Goal: Task Accomplishment & Management: Use online tool/utility

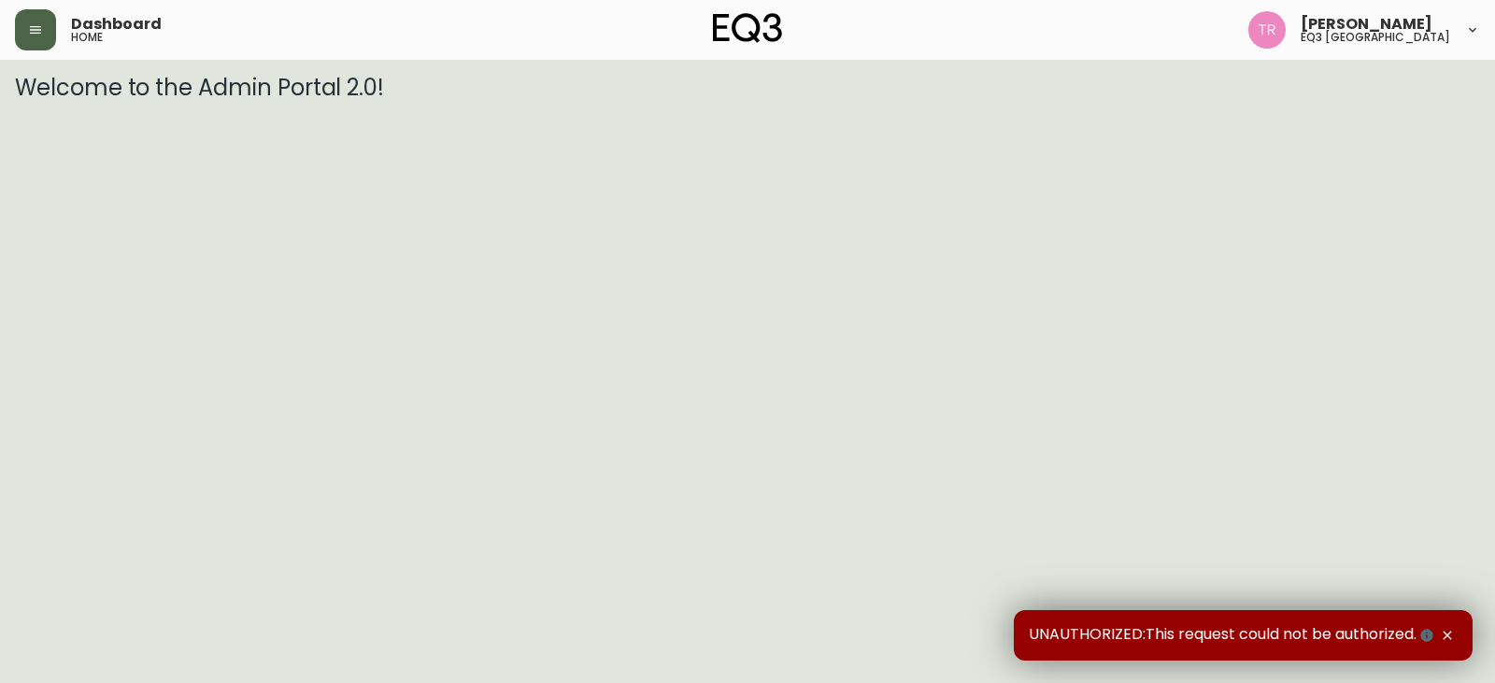
click at [42, 30] on icon "button" at bounding box center [35, 29] width 15 height 15
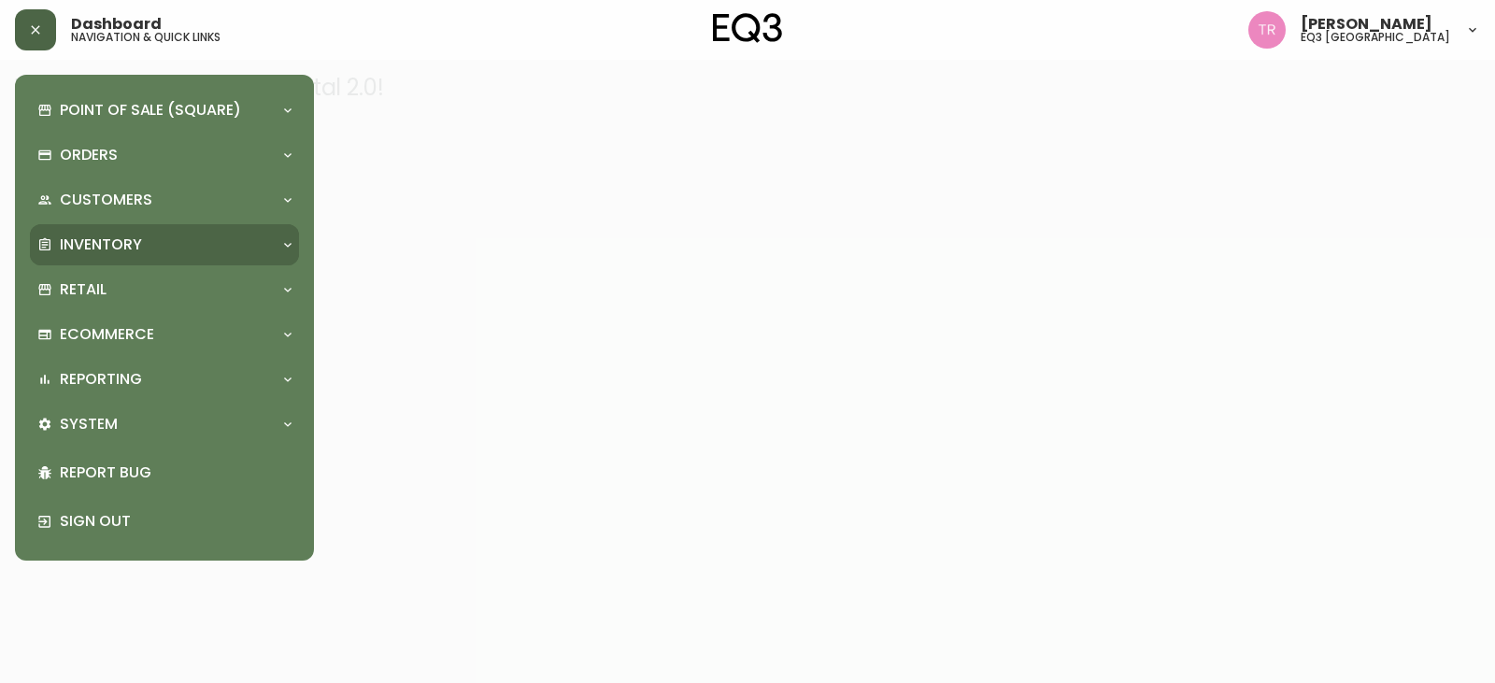
click at [136, 241] on p "Inventory" at bounding box center [101, 245] width 82 height 21
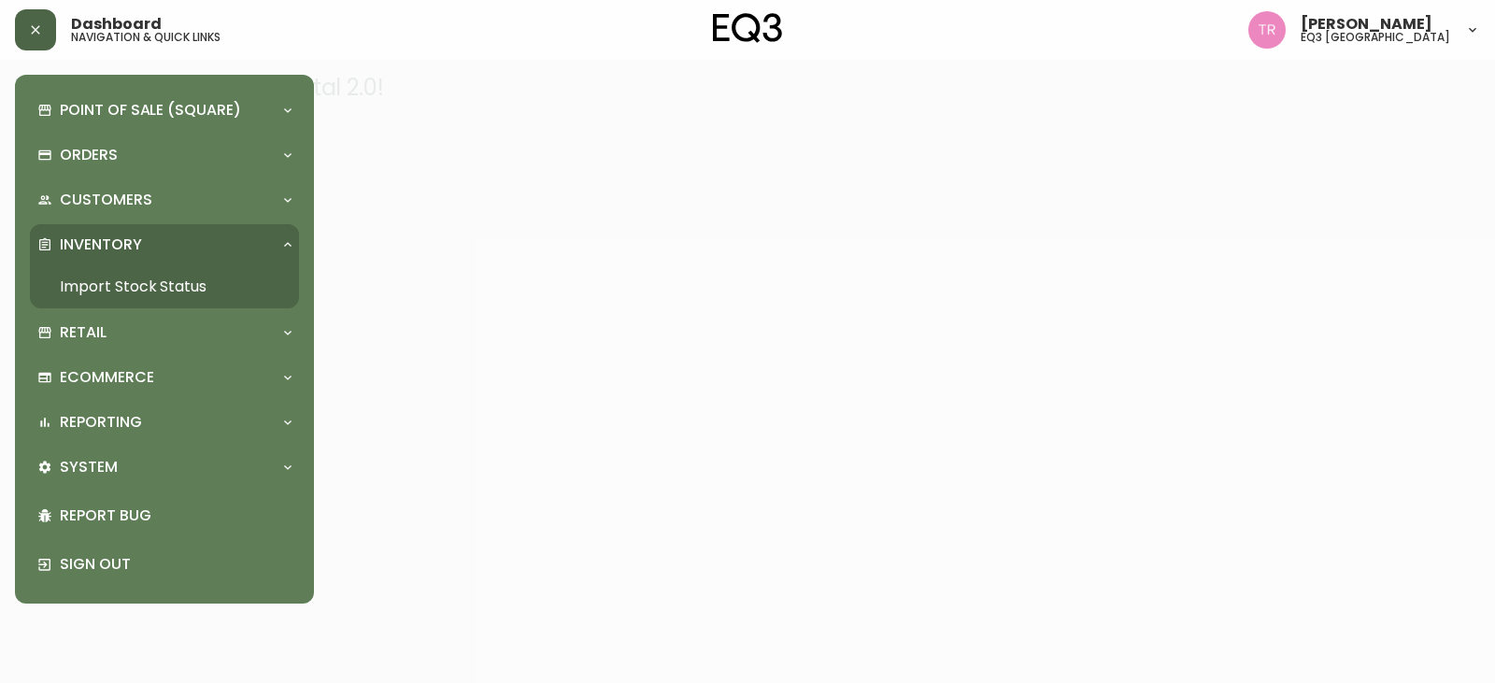
click at [135, 268] on link "Import Stock Status" at bounding box center [164, 286] width 269 height 43
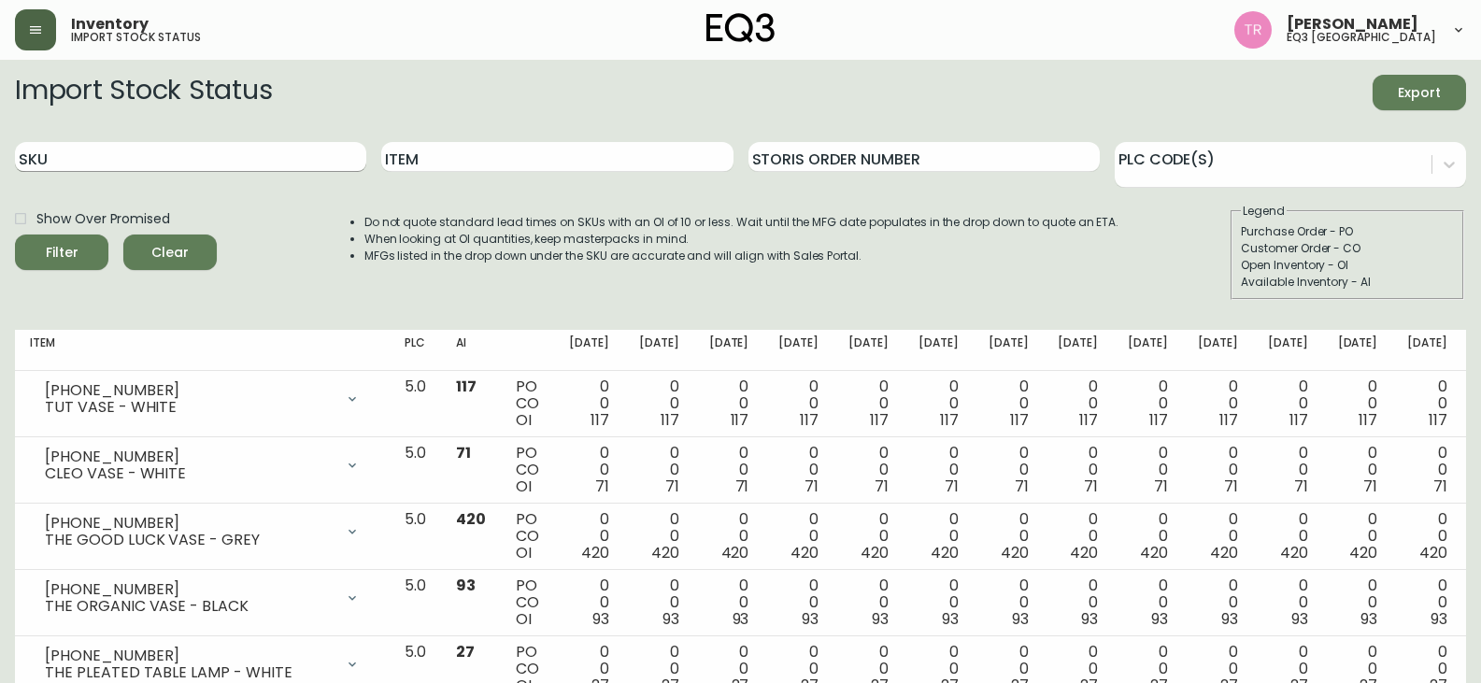
click at [215, 152] on input "SKU" at bounding box center [190, 157] width 351 height 30
type input "2030-507-4-A"
click at [15, 235] on button "Filter" at bounding box center [61, 253] width 93 height 36
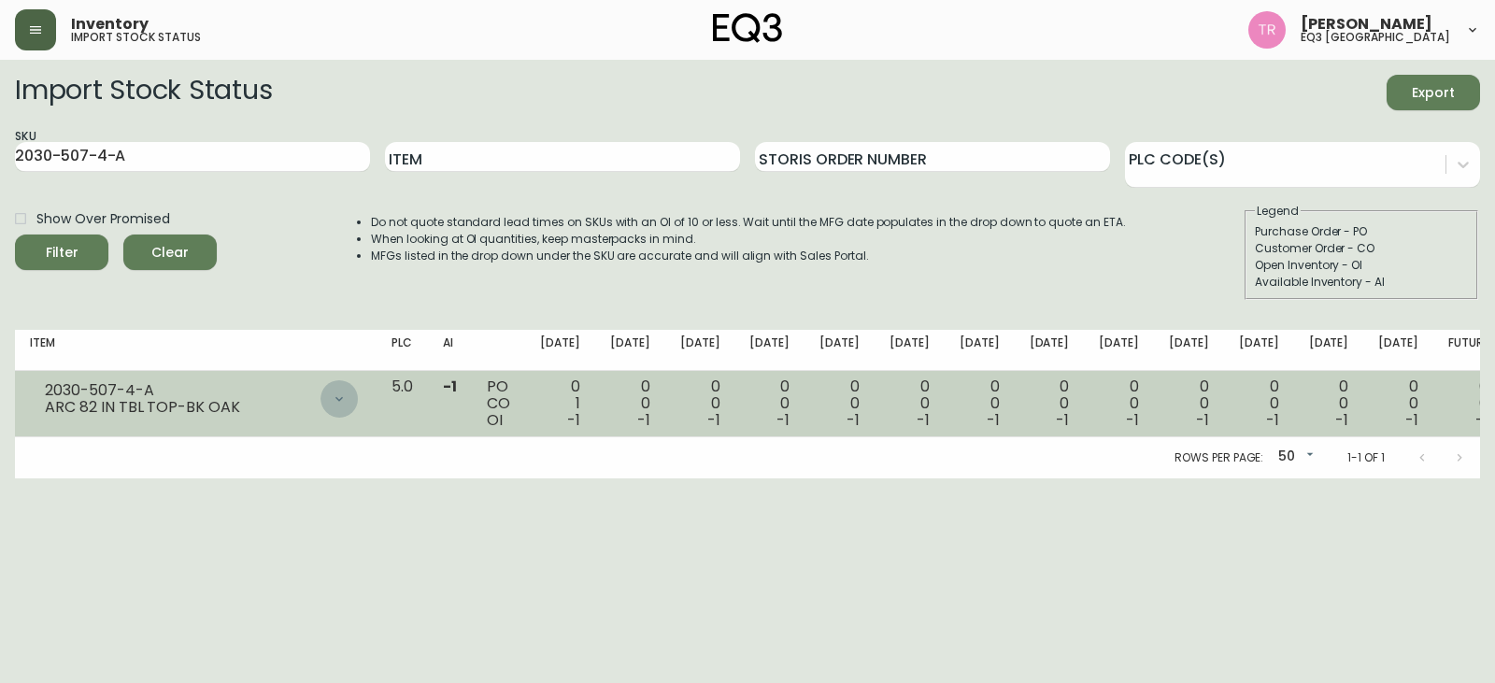
click at [347, 398] on icon at bounding box center [339, 398] width 15 height 15
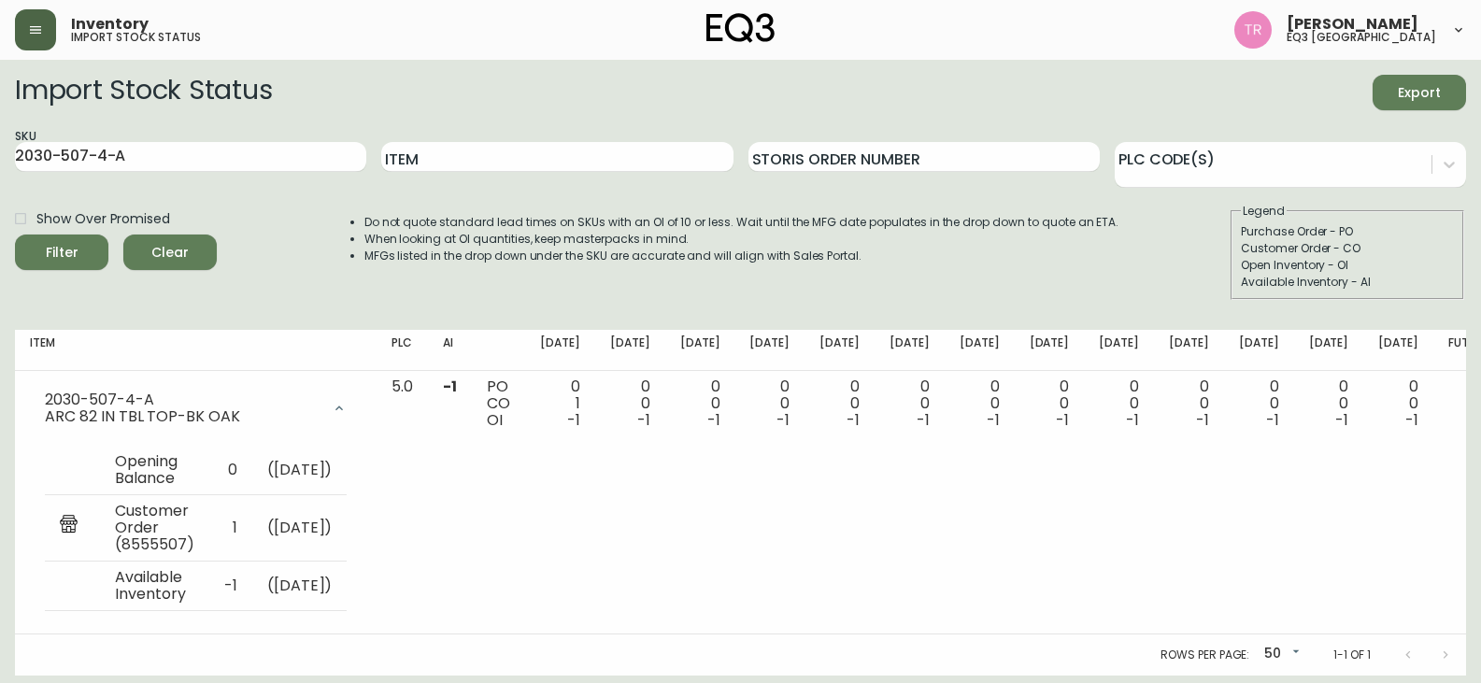
click at [524, 80] on div "Import Stock Status Export" at bounding box center [740, 93] width 1451 height 36
